Goal: Find specific page/section: Find specific page/section

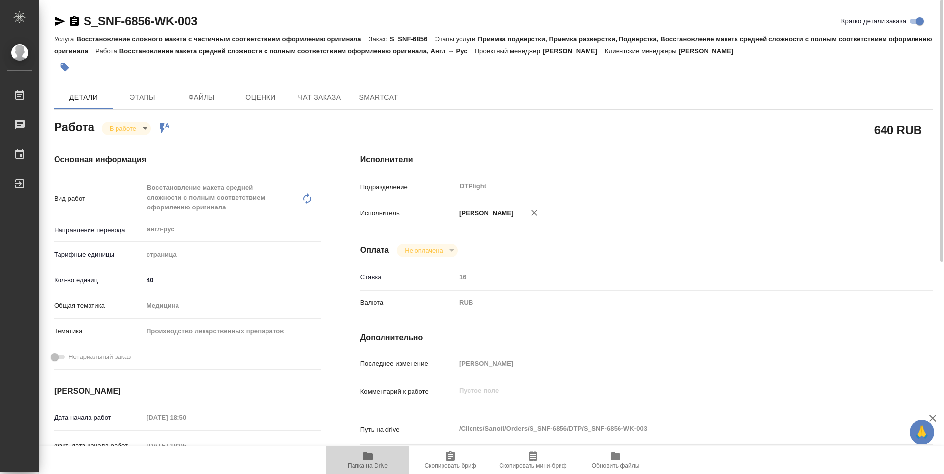
click at [371, 461] on icon "button" at bounding box center [368, 457] width 12 height 12
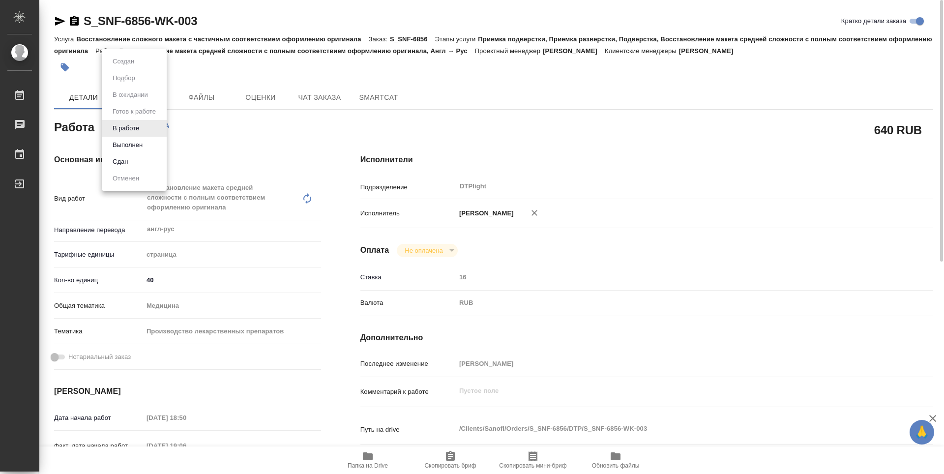
click at [145, 123] on body "🙏 .cls-1 fill:#fff; AWATERA Guselnikov Roman Работы 0 Чаты График Выйти S_SNF-6…" at bounding box center [472, 237] width 944 height 474
click at [133, 144] on button "Выполнен" at bounding box center [128, 145] width 36 height 11
click at [75, 22] on icon "button" at bounding box center [74, 21] width 9 height 10
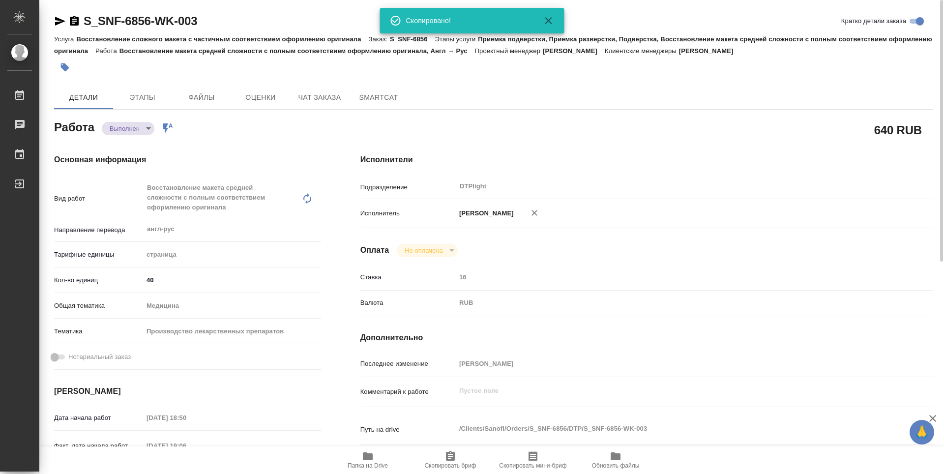
type textarea "x"
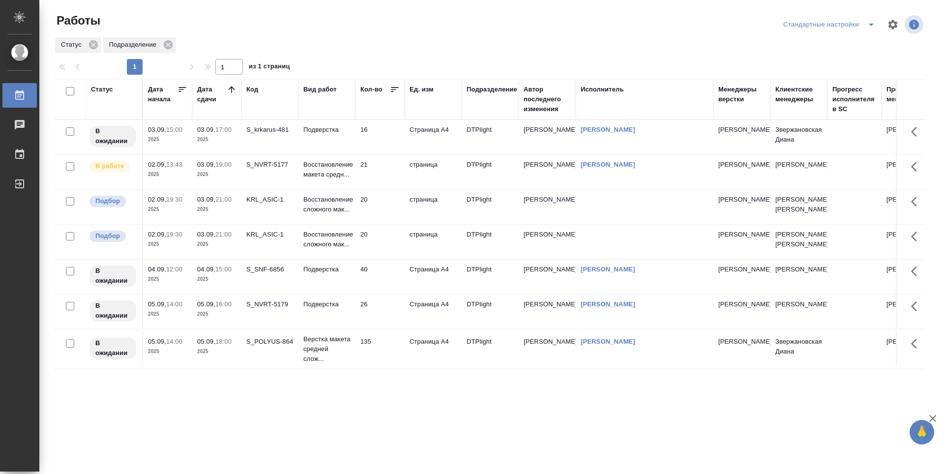
click at [395, 136] on td "16" at bounding box center [380, 137] width 49 height 34
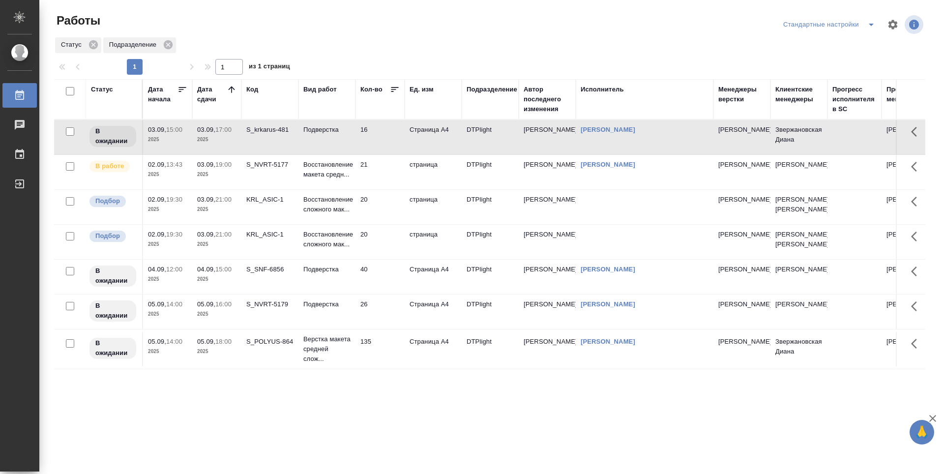
click at [395, 170] on td "21" at bounding box center [380, 172] width 49 height 34
